Goal: Information Seeking & Learning: Learn about a topic

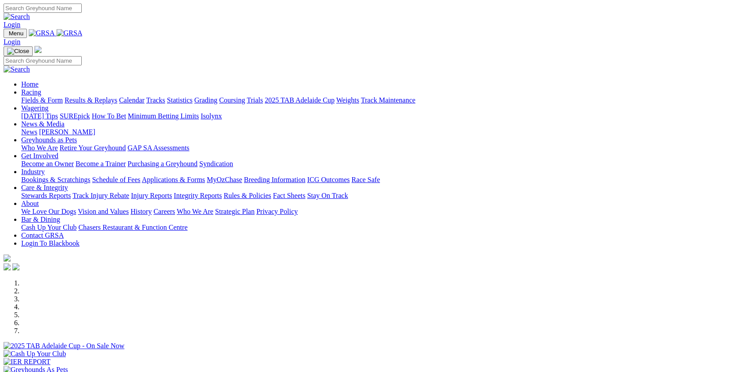
click at [68, 184] on link "Care & Integrity" at bounding box center [44, 188] width 47 height 8
click at [222, 192] on link "Integrity Reports" at bounding box center [198, 196] width 48 height 8
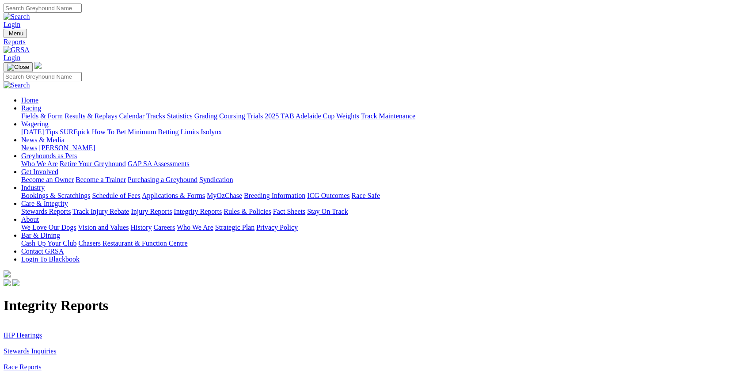
click at [42, 331] on link "IHP Hearings" at bounding box center [23, 335] width 38 height 8
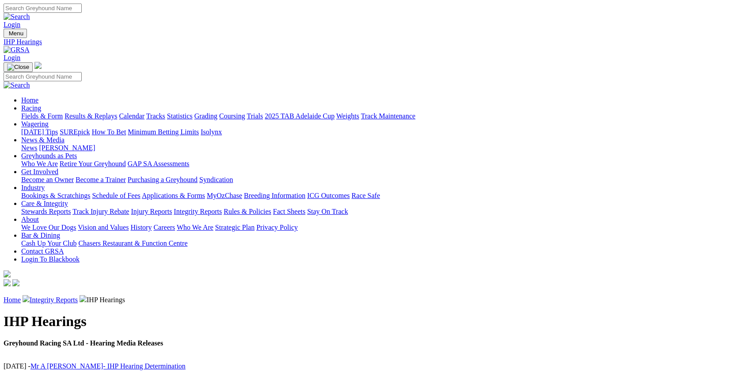
click at [78, 296] on link "Integrity Reports" at bounding box center [54, 300] width 48 height 8
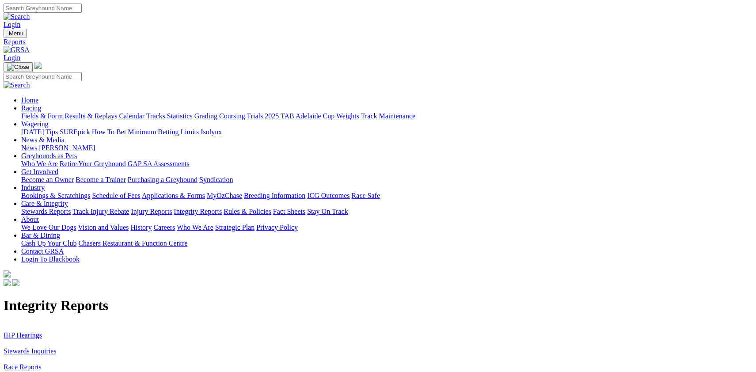
click at [57, 347] on link "Stewards Inquiries" at bounding box center [30, 351] width 53 height 8
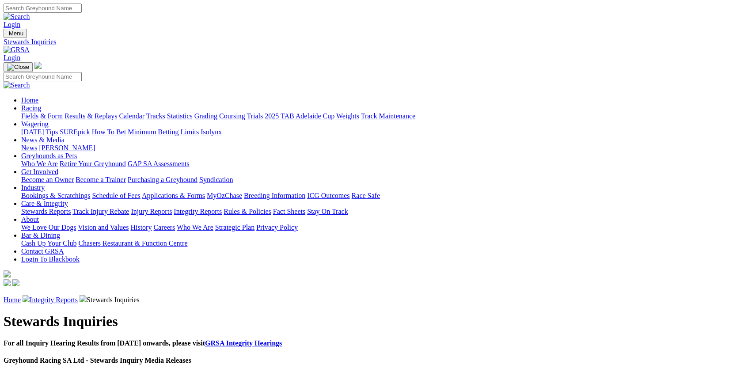
click at [63, 112] on link "Fields & Form" at bounding box center [42, 116] width 42 height 8
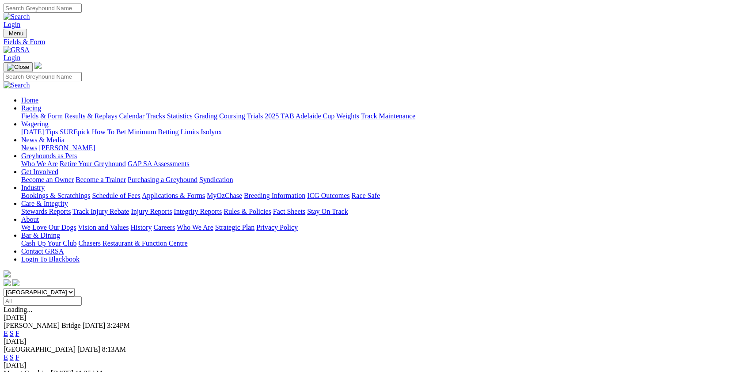
click at [19, 330] on link "F" at bounding box center [17, 334] width 4 height 8
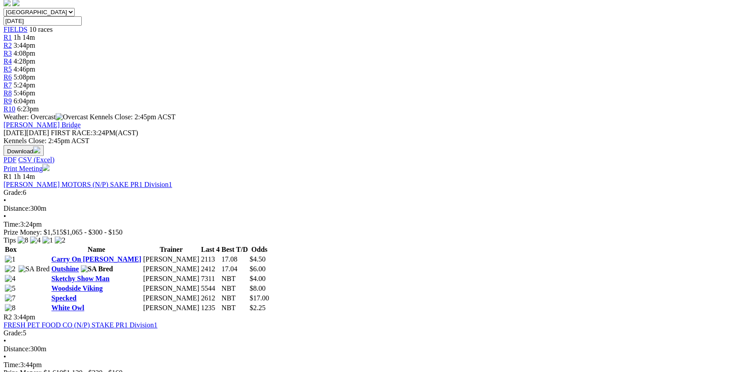
scroll to position [307, 0]
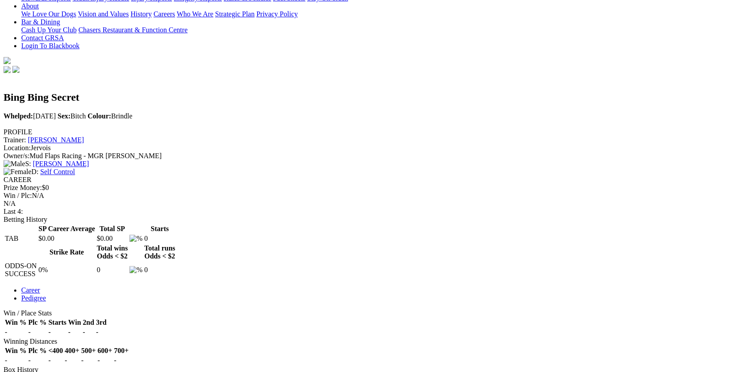
scroll to position [213, 0]
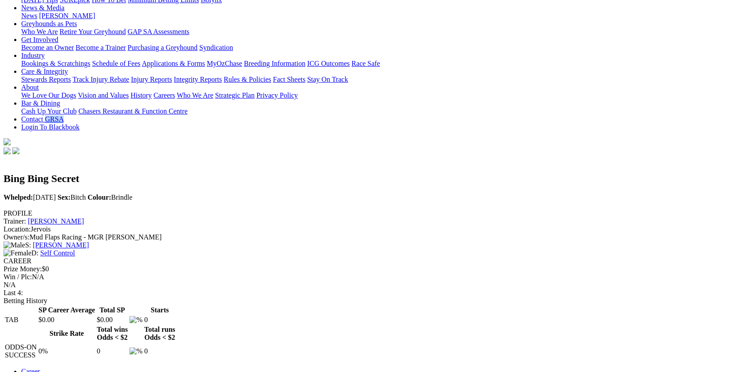
scroll to position [118, 0]
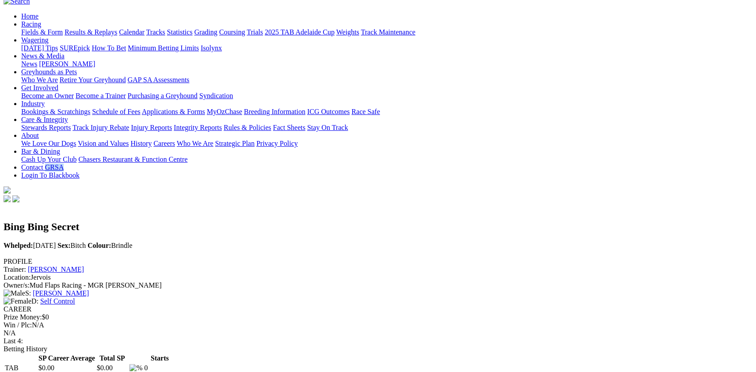
scroll to position [71, 0]
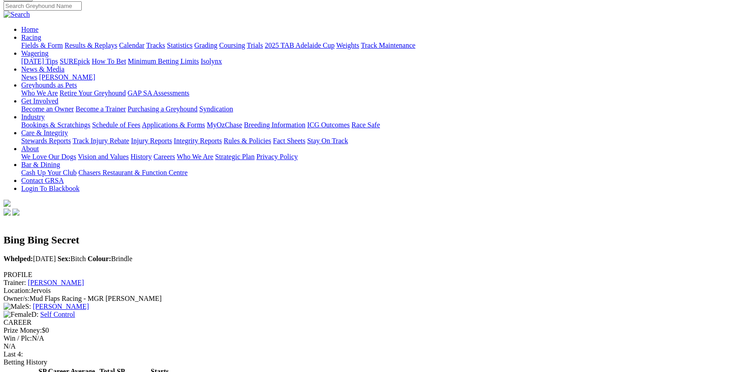
click at [752, 42] on div "Fields & Form Results & Replays Calendar Tracks Statistics Grading Coursing Tri…" at bounding box center [386, 46] width 731 height 8
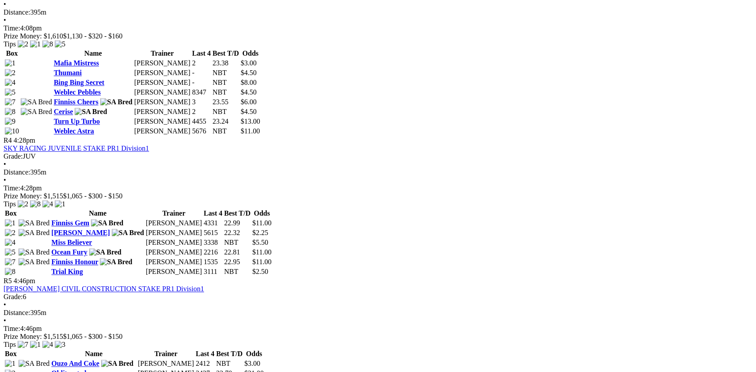
scroll to position [758, 0]
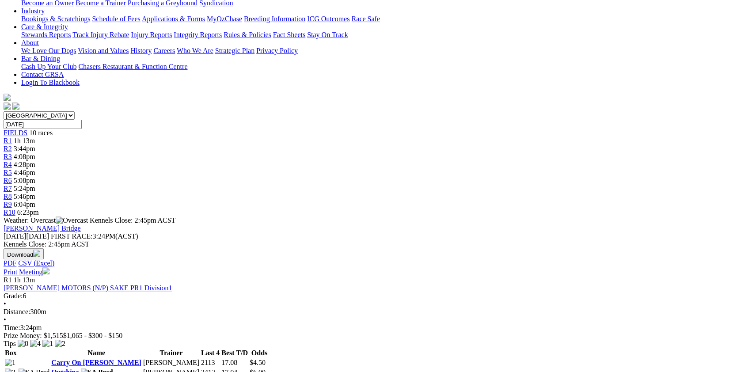
scroll to position [0, 0]
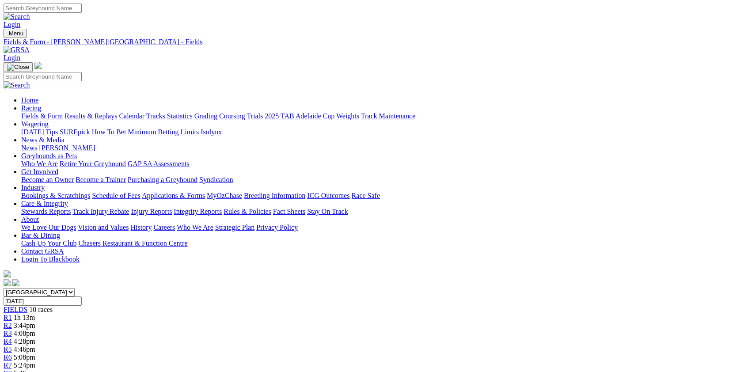
click at [54, 112] on link "Fields & Form" at bounding box center [42, 116] width 42 height 8
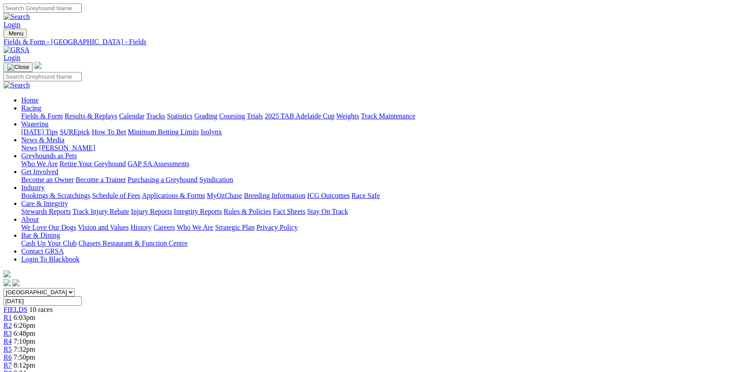
click at [57, 112] on link "Fields & Form" at bounding box center [42, 116] width 42 height 8
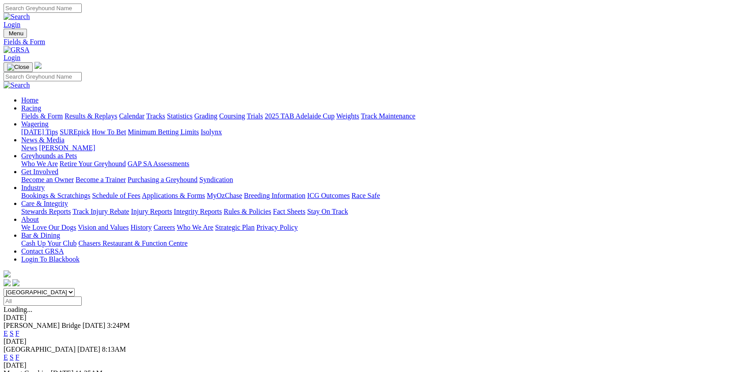
click at [19, 353] on link "F" at bounding box center [17, 357] width 4 height 8
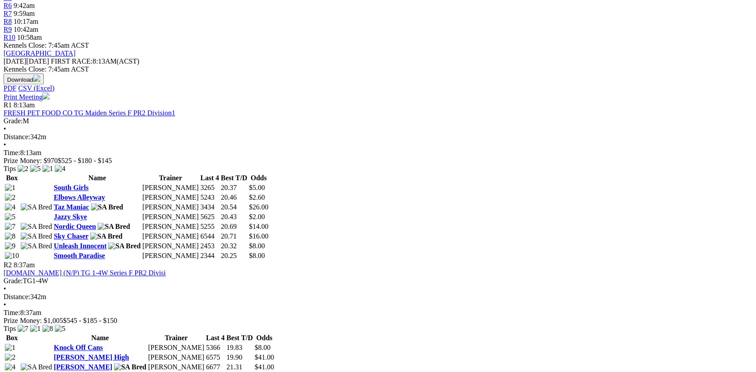
scroll to position [355, 0]
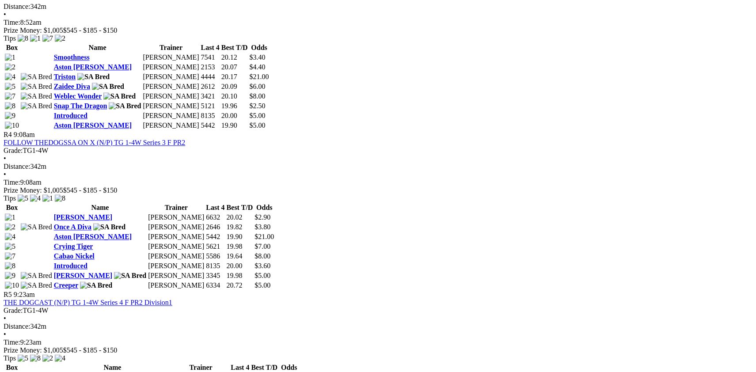
scroll to position [805, 0]
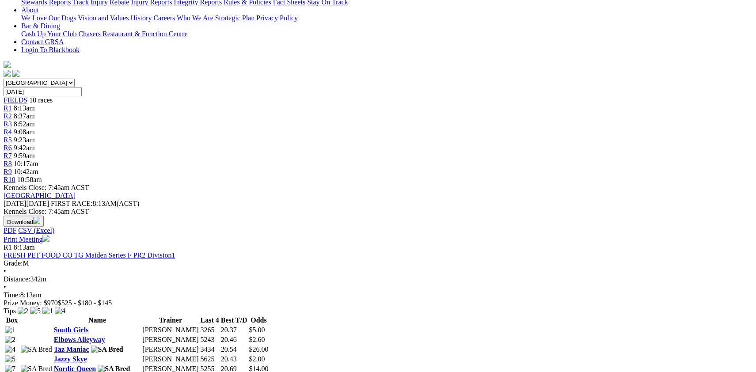
scroll to position [213, 0]
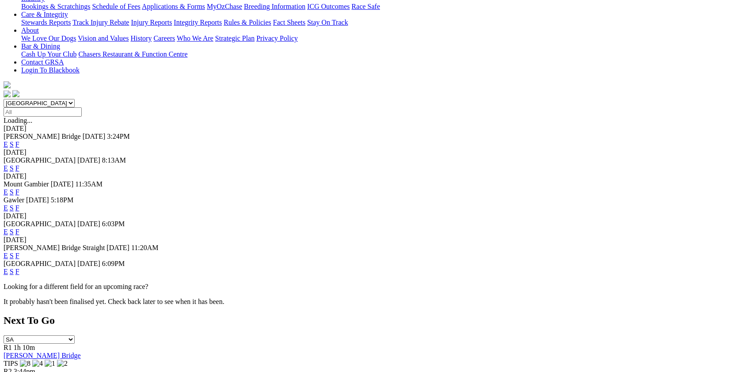
scroll to position [189, 0]
click at [19, 252] on link "F" at bounding box center [17, 256] width 4 height 8
